Goal: Task Accomplishment & Management: Use online tool/utility

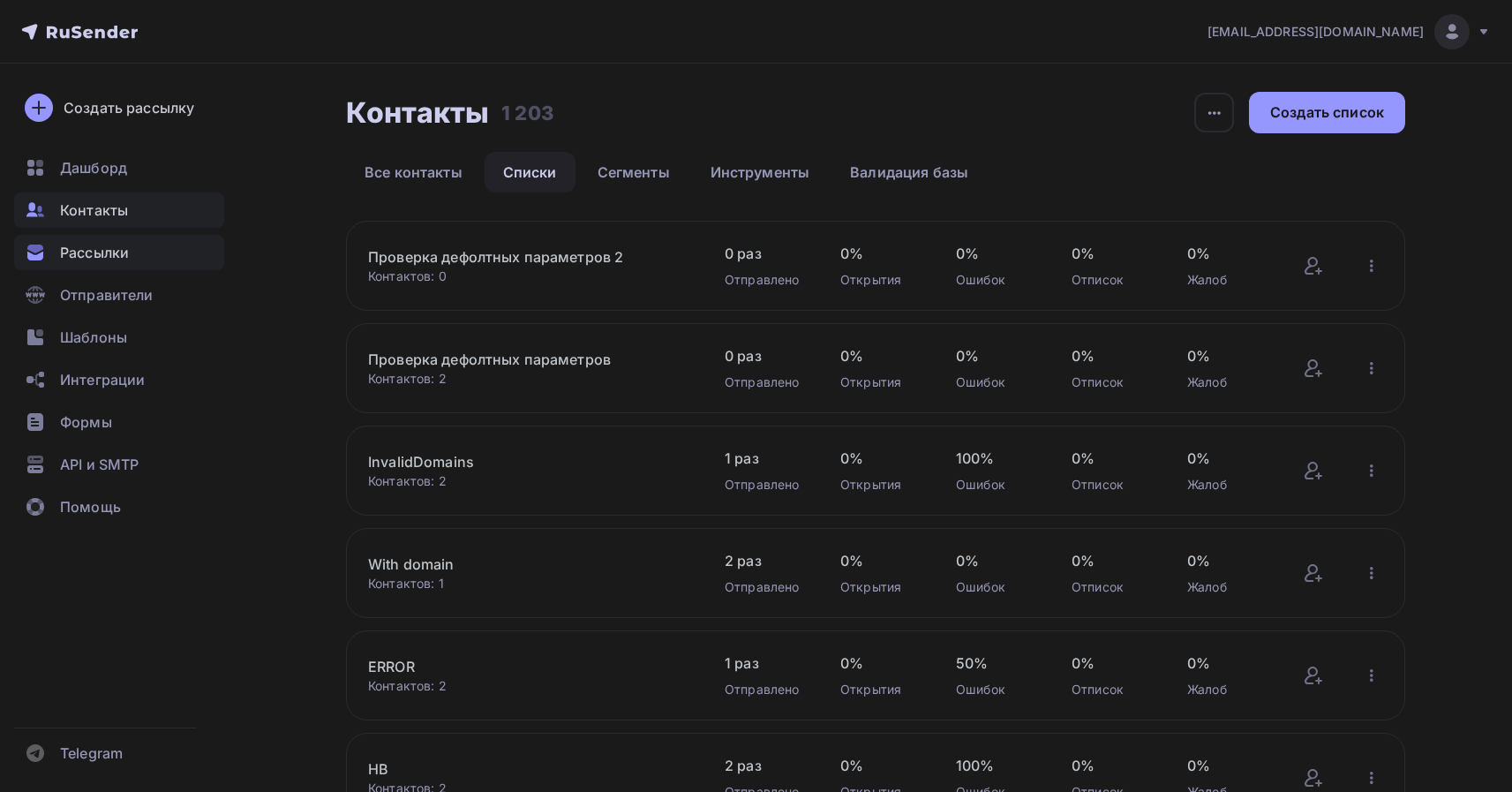
click at [84, 262] on span "Рассылки" at bounding box center [95, 252] width 69 height 21
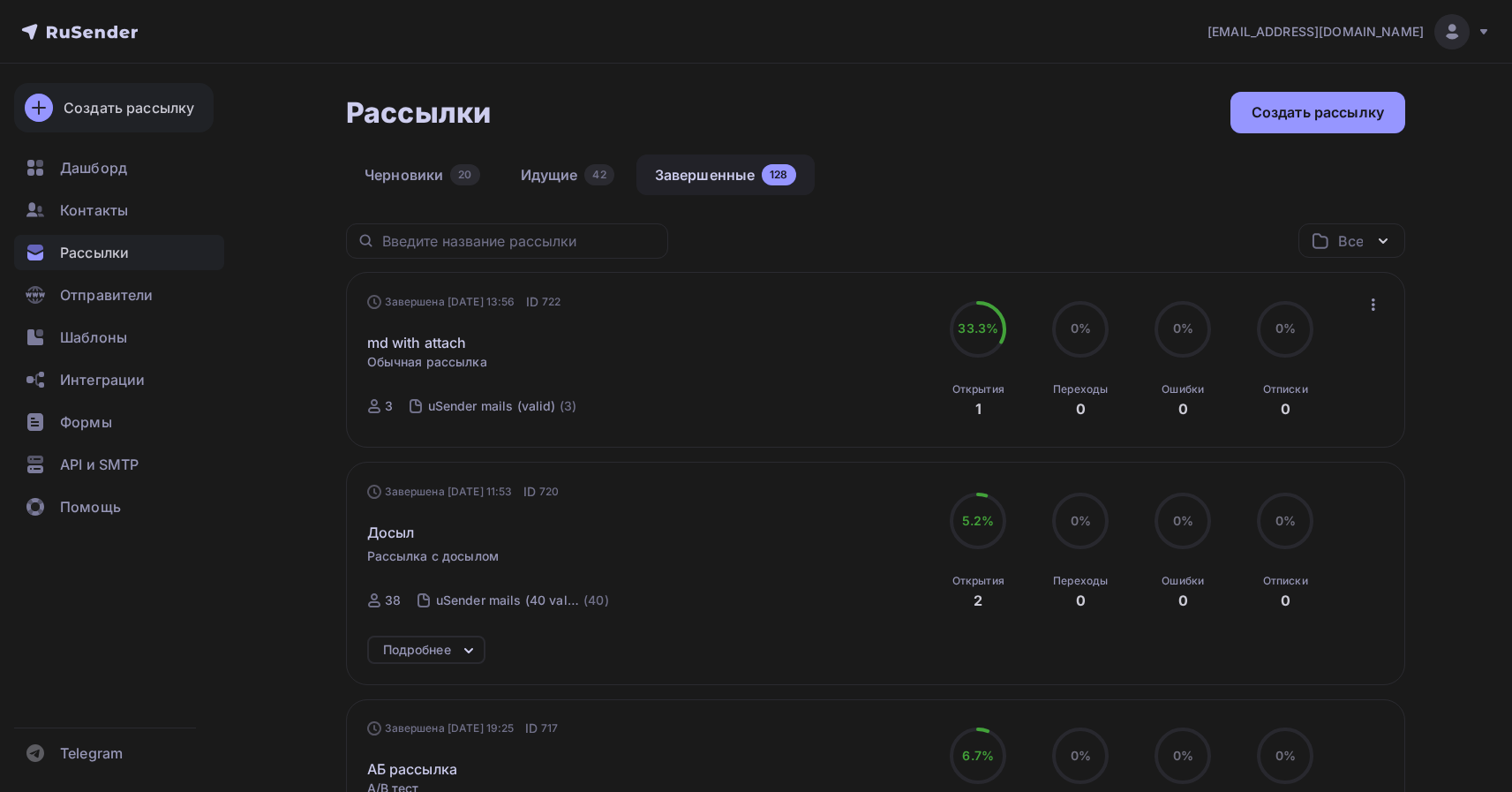
click at [126, 116] on div "Создать рассылку" at bounding box center [129, 108] width 131 height 21
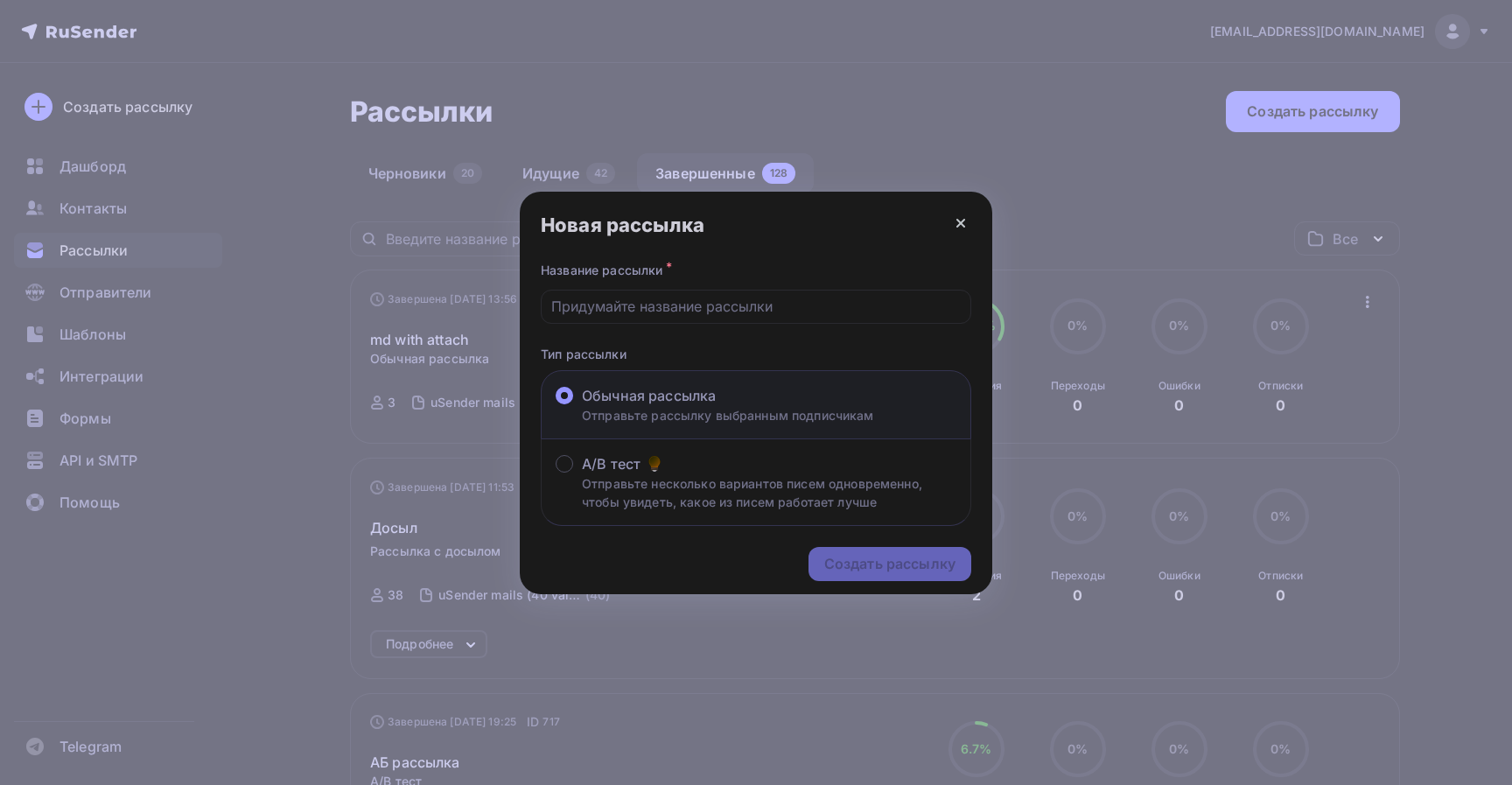
click at [965, 229] on icon at bounding box center [961, 223] width 21 height 21
